Goal: Navigation & Orientation: Find specific page/section

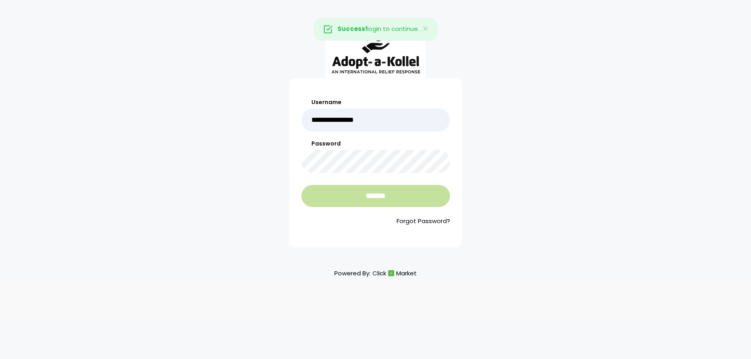
type input "**********"
click at [358, 194] on input "*******" at bounding box center [375, 196] width 149 height 22
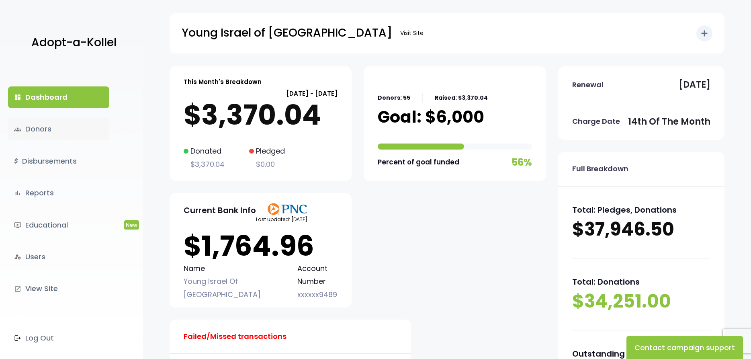
click at [45, 130] on link "groups Donors" at bounding box center [58, 129] width 101 height 22
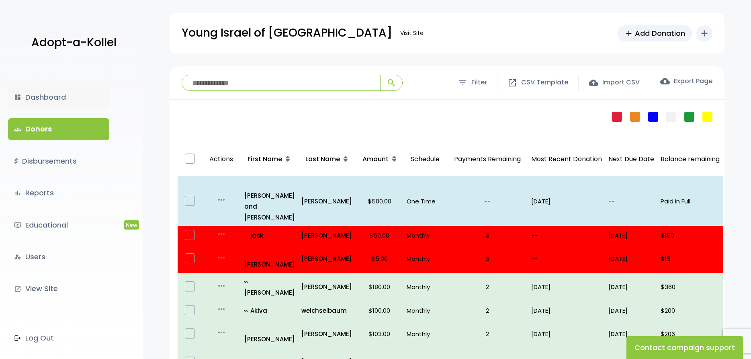
click at [55, 99] on link "dashboard Dashboard" at bounding box center [58, 97] width 101 height 22
